Goal: Transaction & Acquisition: Download file/media

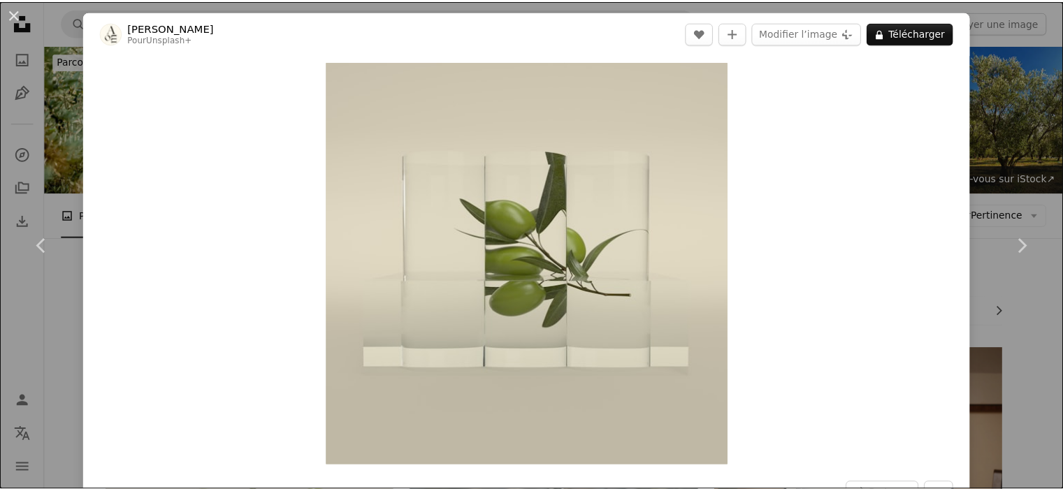
scroll to position [5290, 0]
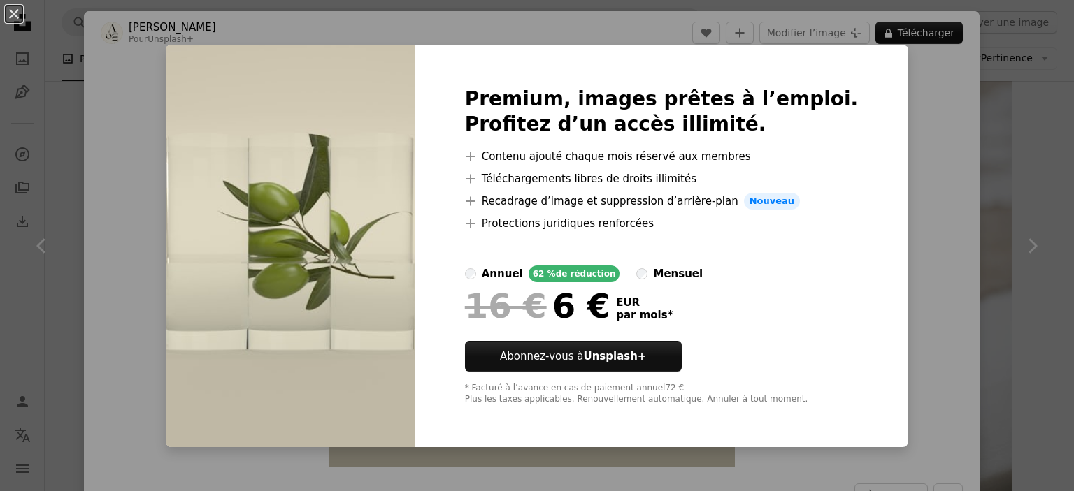
click at [886, 143] on div "An X shape Premium, images prêtes à l’emploi. Profitez d’un accès illimité. A p…" at bounding box center [537, 245] width 1074 height 491
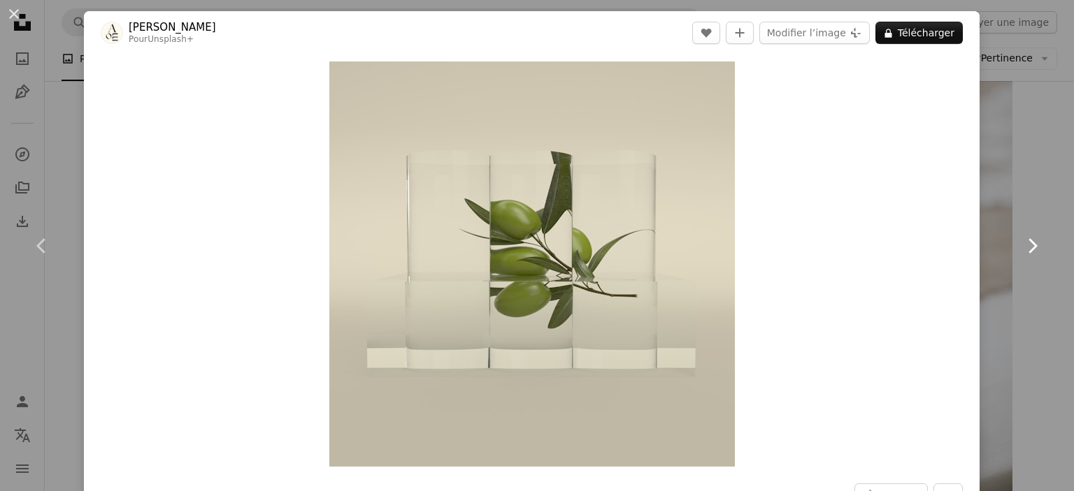
click at [1021, 218] on link "Chevron right" at bounding box center [1032, 246] width 84 height 134
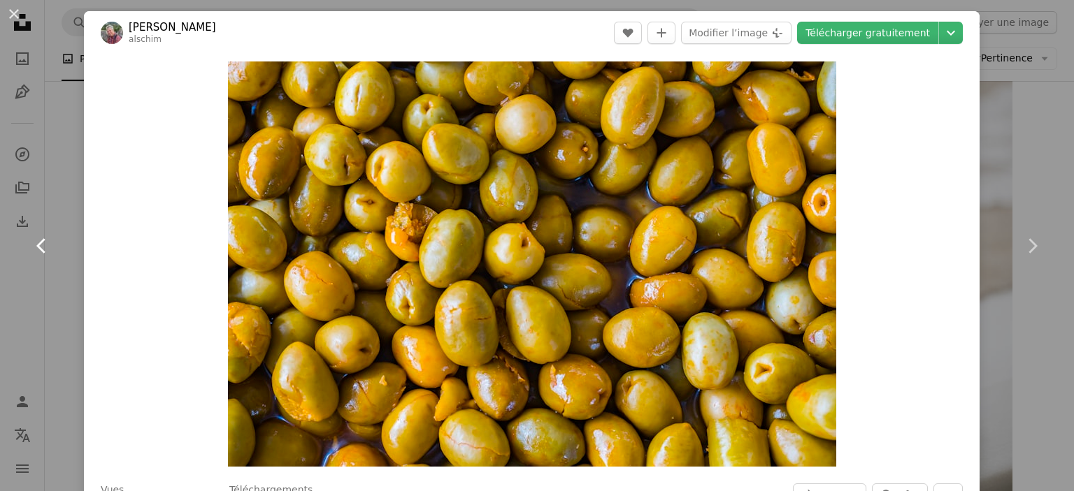
click at [45, 254] on icon "Chevron left" at bounding box center [42, 246] width 22 height 22
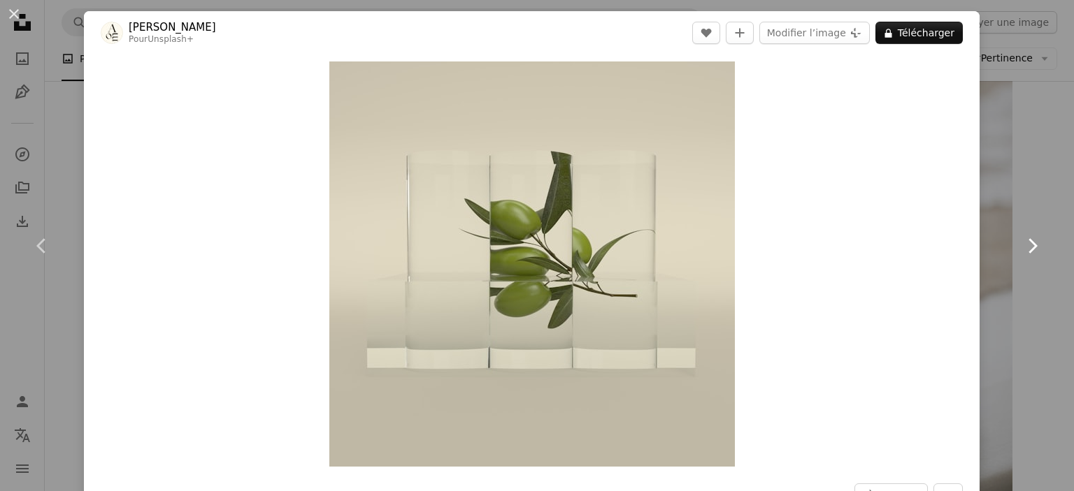
click at [1021, 237] on icon "Chevron right" at bounding box center [1032, 246] width 22 height 22
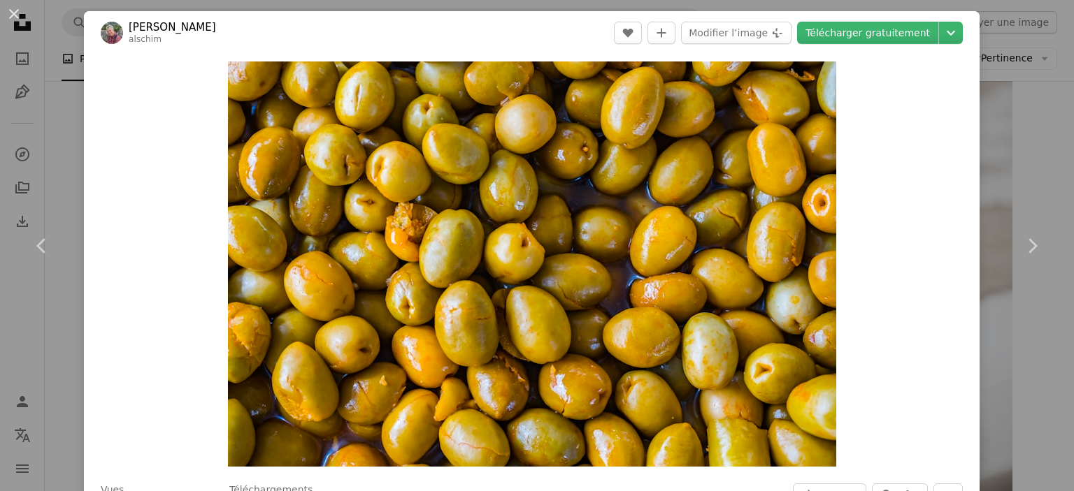
click at [1012, 147] on div "An X shape Chevron left Chevron right [PERSON_NAME] alschim A heart A plus sign…" at bounding box center [537, 245] width 1074 height 491
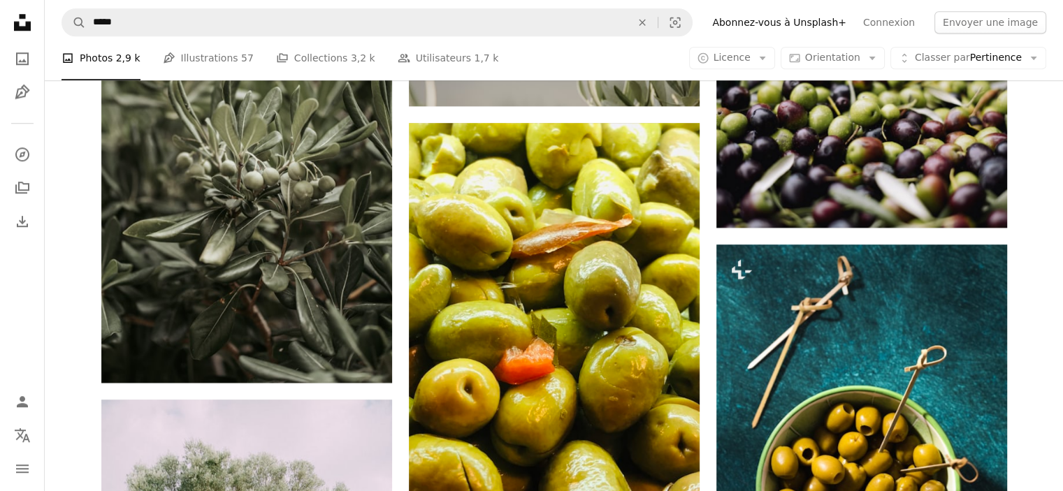
scroll to position [1339, 0]
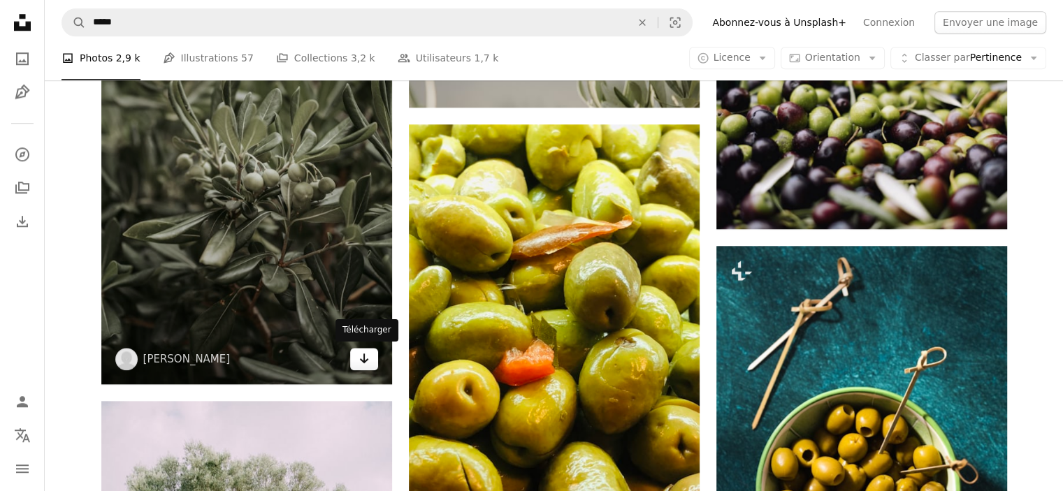
click at [368, 357] on icon "Arrow pointing down" at bounding box center [364, 358] width 11 height 17
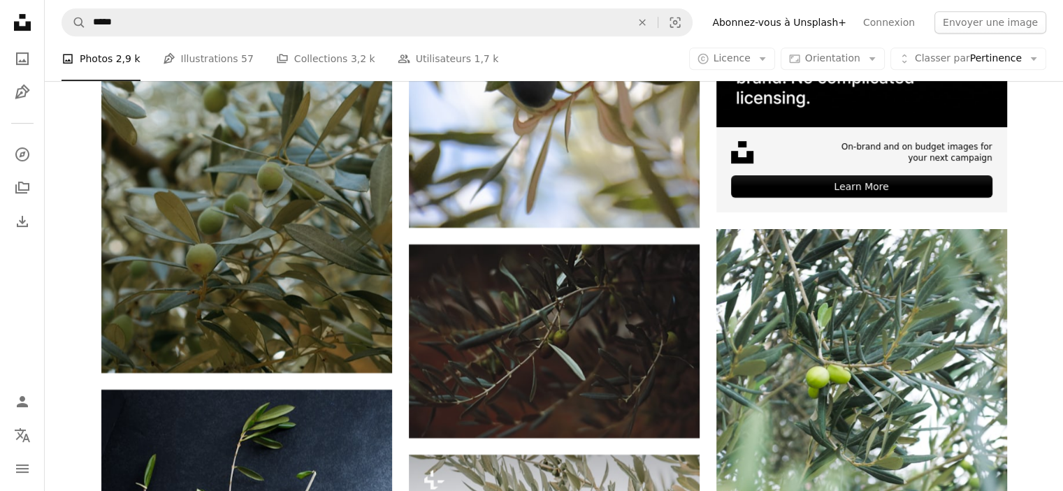
scroll to position [5980, 0]
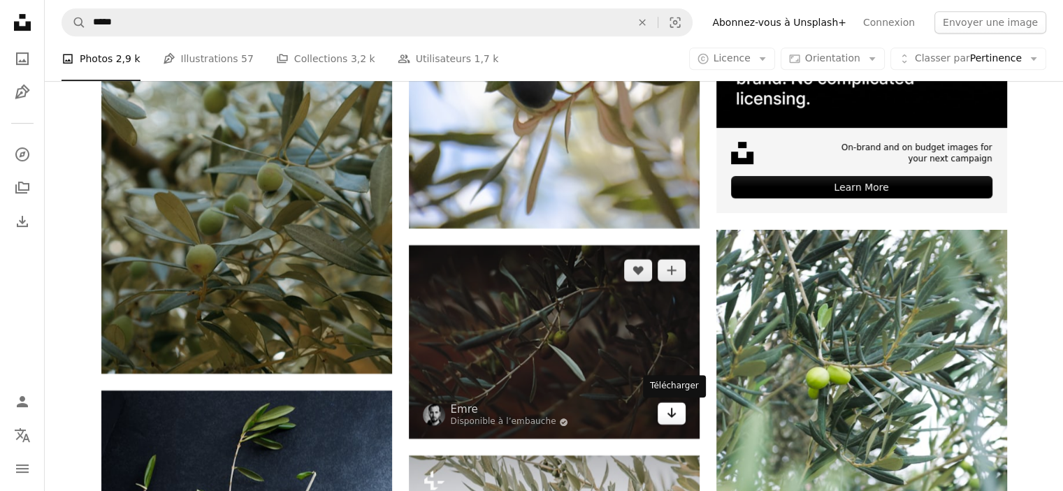
click at [669, 412] on icon "Arrow pointing down" at bounding box center [671, 413] width 11 height 17
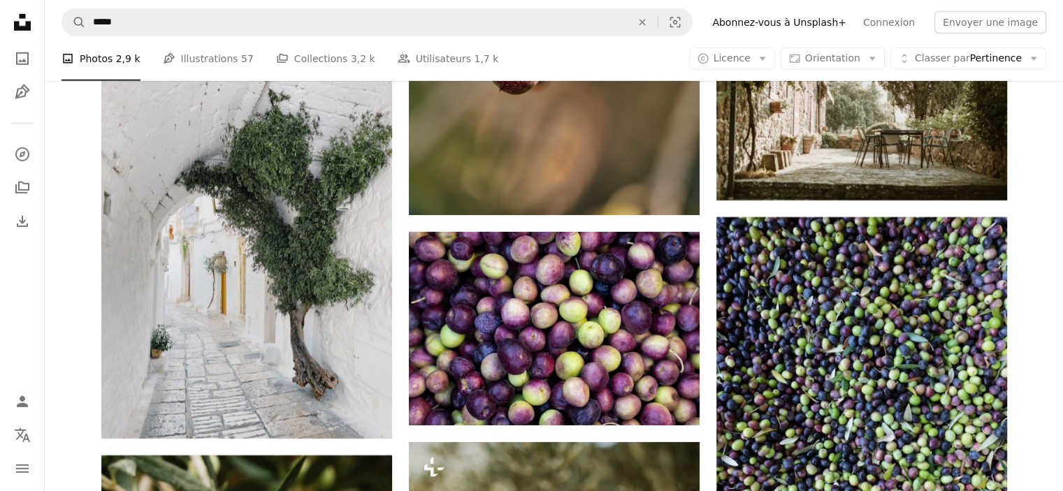
scroll to position [14904, 0]
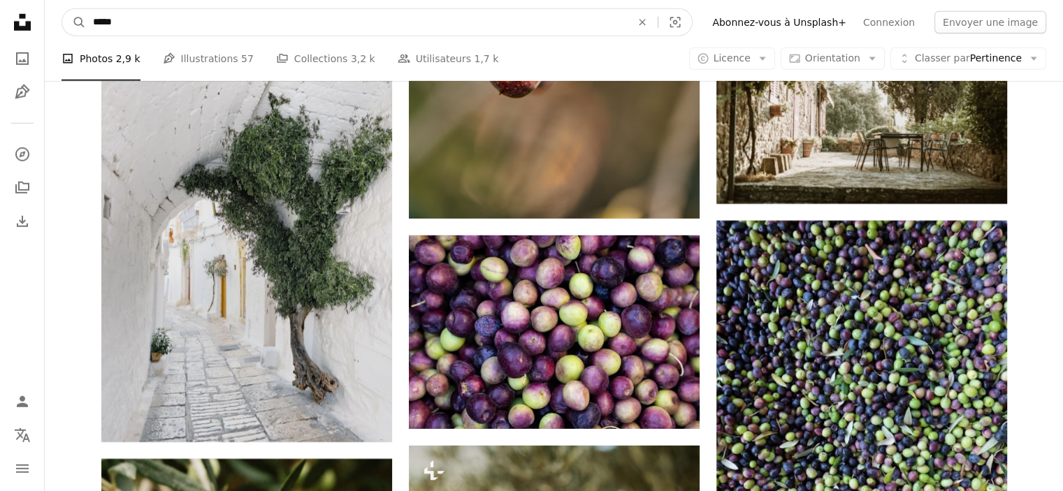
click at [417, 20] on input "*****" at bounding box center [356, 22] width 541 height 27
type input "**********"
click at [62, 9] on button "A magnifying glass" at bounding box center [74, 22] width 24 height 27
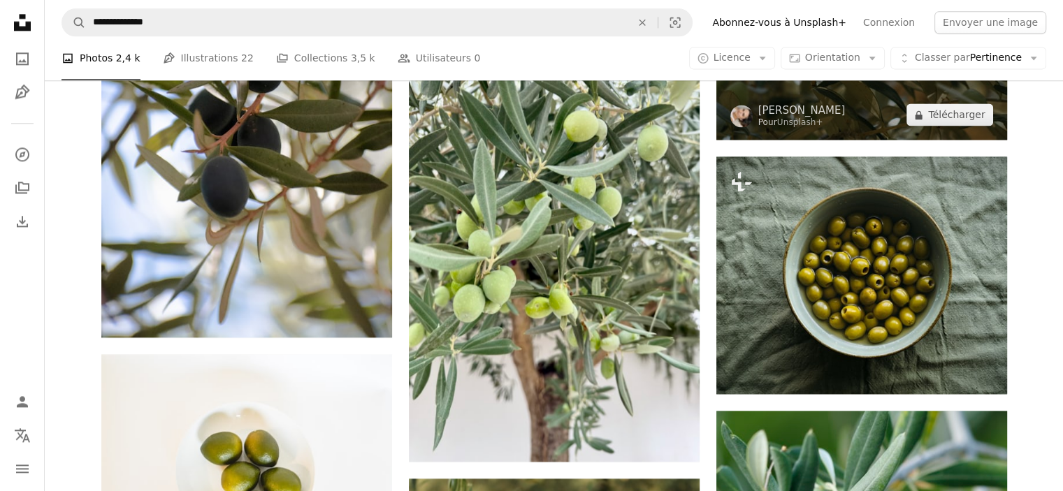
scroll to position [1683, 0]
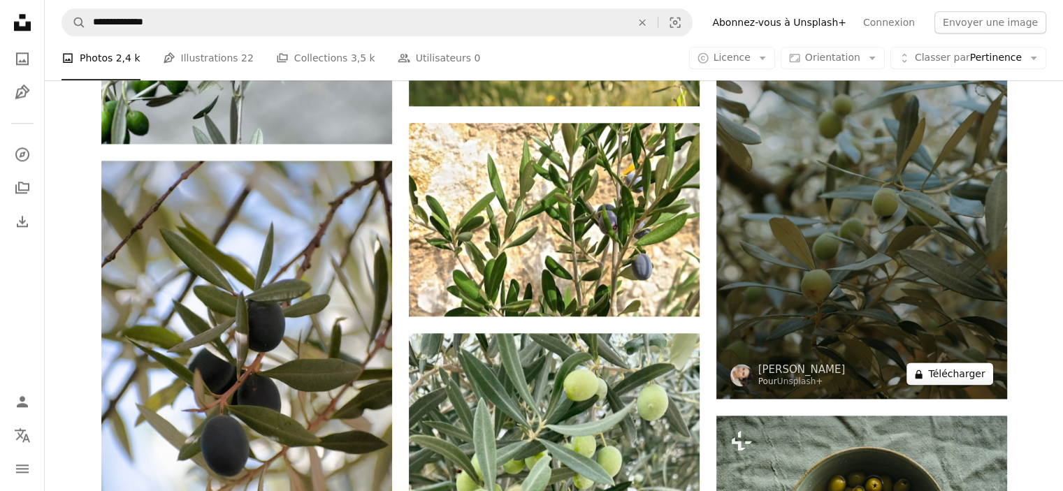
click at [956, 375] on button "A lock Télécharger" at bounding box center [950, 374] width 86 height 22
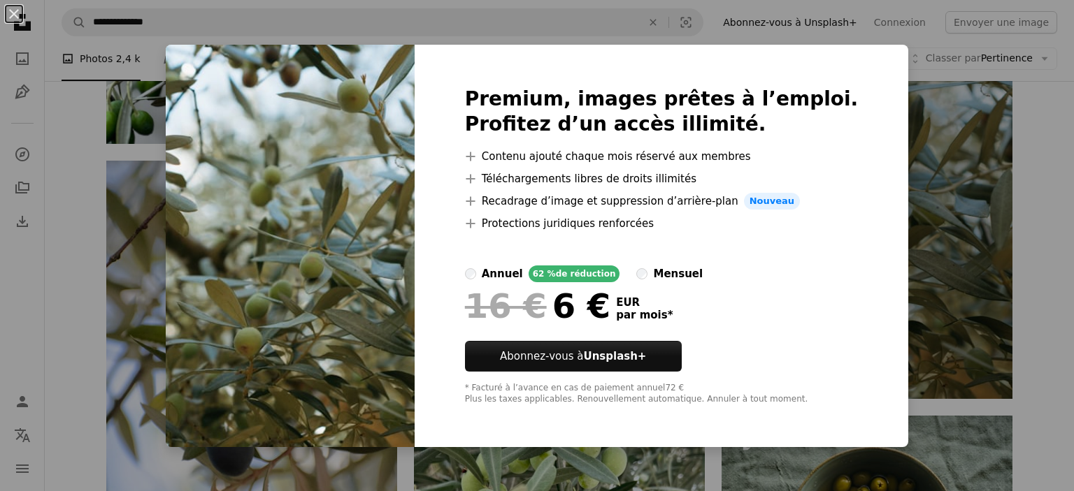
click at [901, 284] on div "An X shape Premium, images prêtes à l’emploi. Profitez d’un accès illimité. A p…" at bounding box center [537, 245] width 1074 height 491
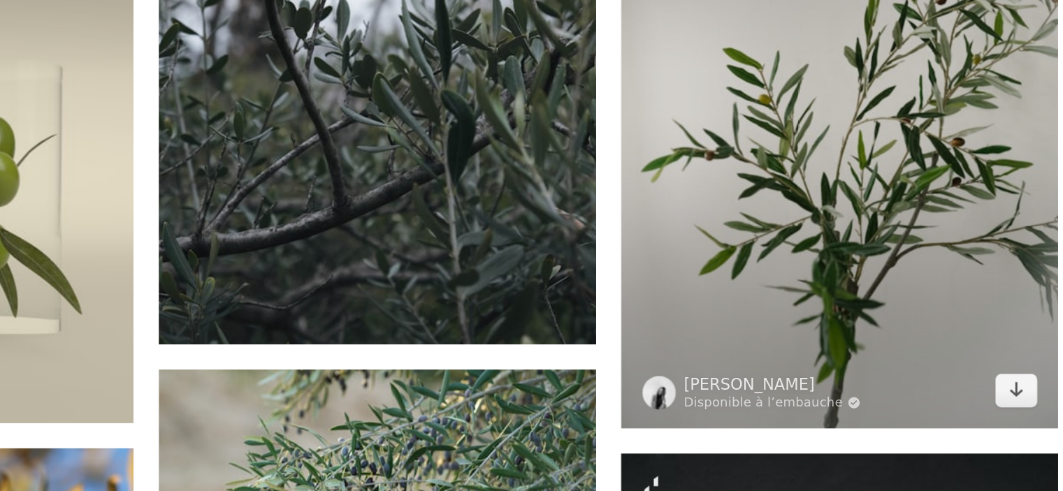
scroll to position [9737, 0]
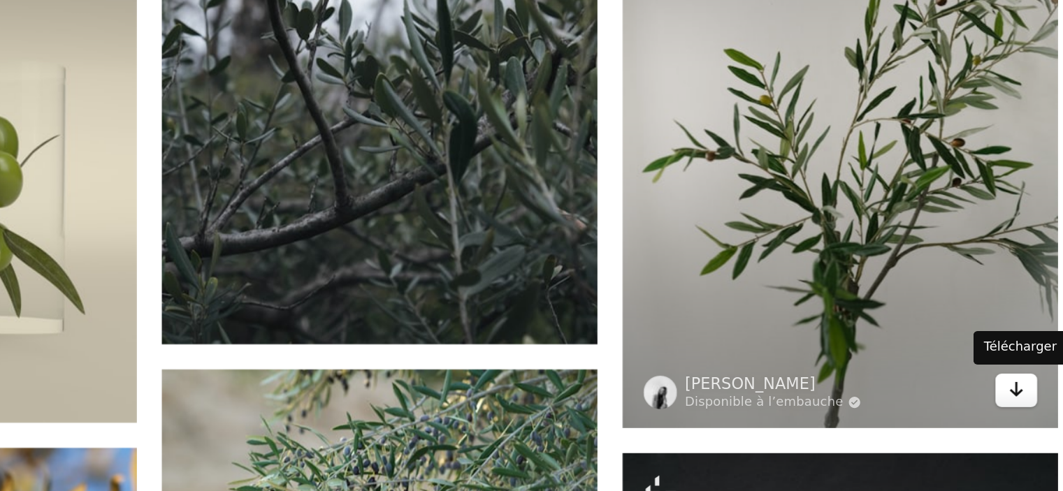
click at [981, 359] on icon "Arrow pointing down" at bounding box center [979, 355] width 11 height 17
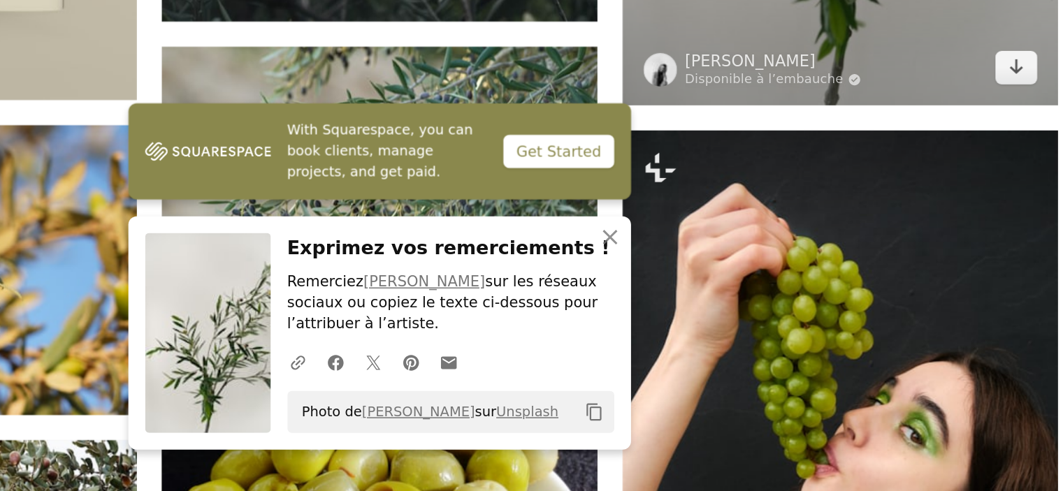
scroll to position [9886, 0]
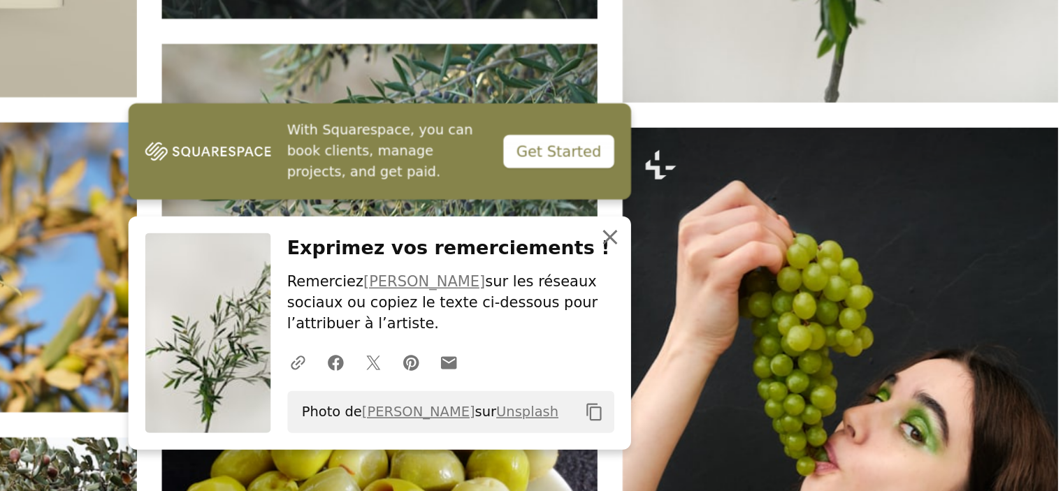
click at [704, 320] on icon "An X shape" at bounding box center [708, 321] width 17 height 17
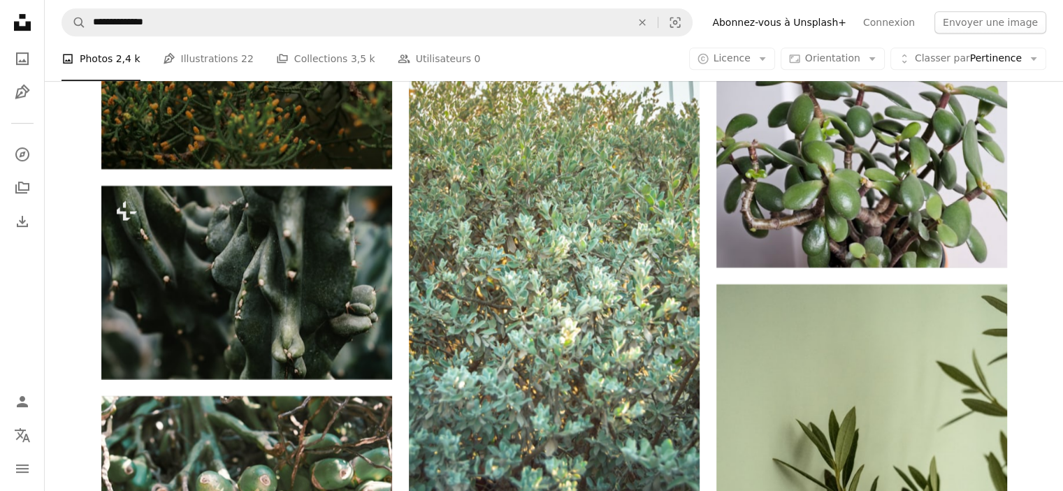
scroll to position [43579, 0]
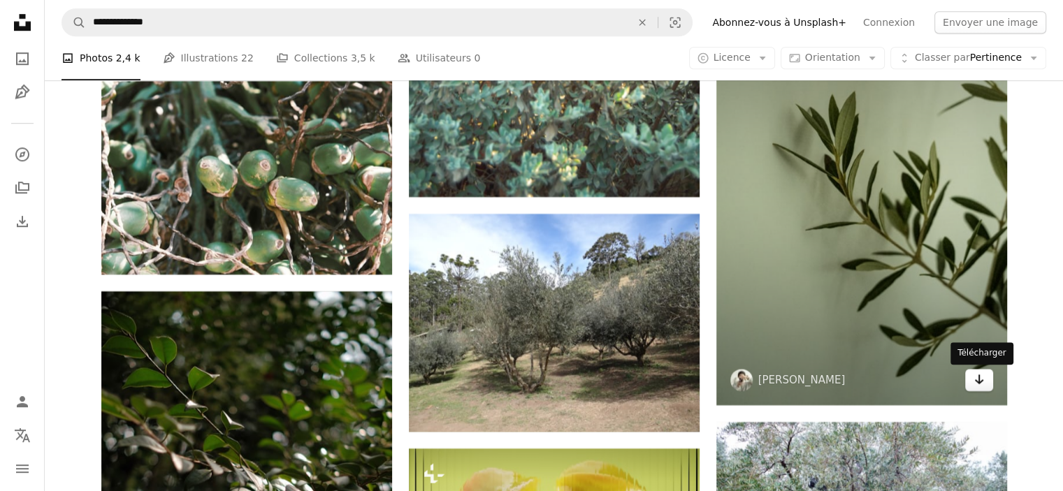
click at [974, 384] on icon "Arrow pointing down" at bounding box center [979, 379] width 11 height 17
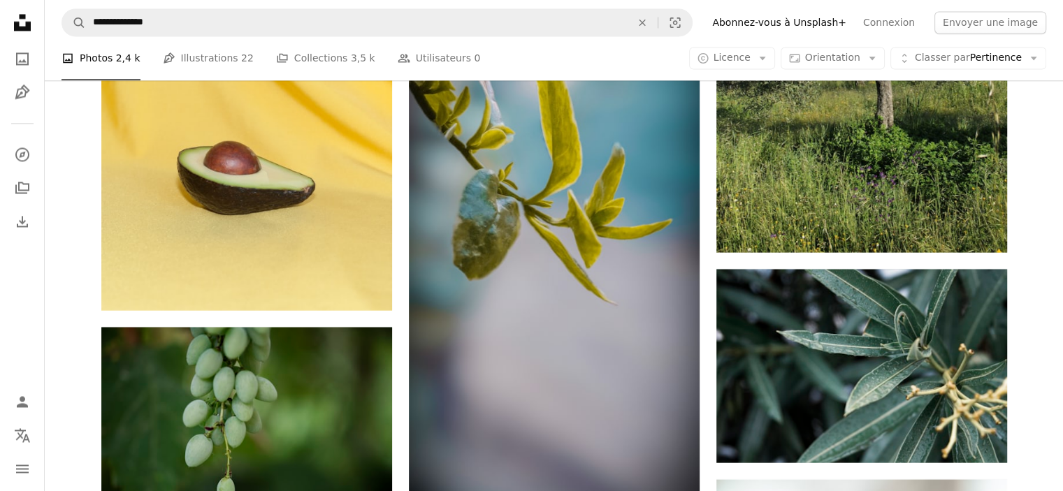
scroll to position [50281, 0]
